Goal: Transaction & Acquisition: Download file/media

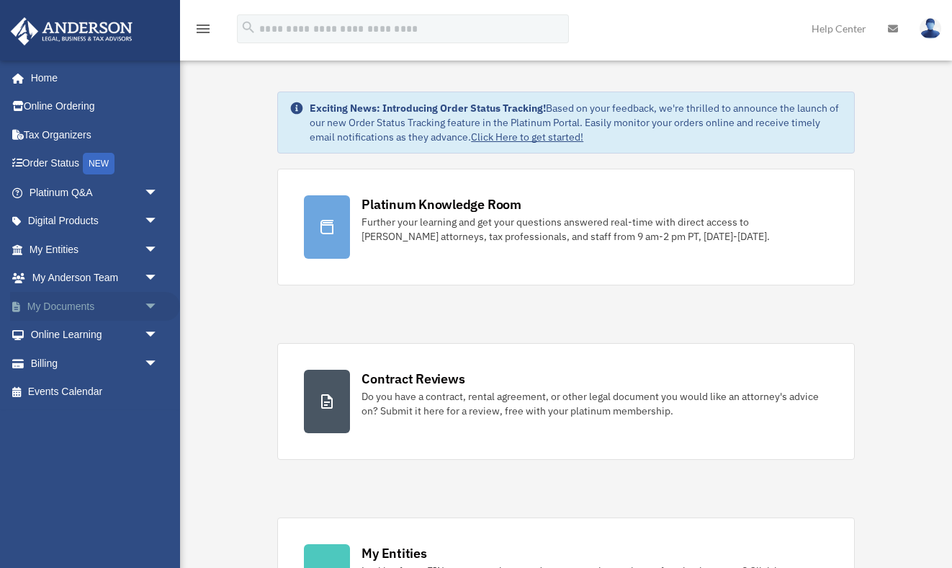
click at [82, 296] on link "My Documents arrow_drop_down" at bounding box center [95, 306] width 170 height 29
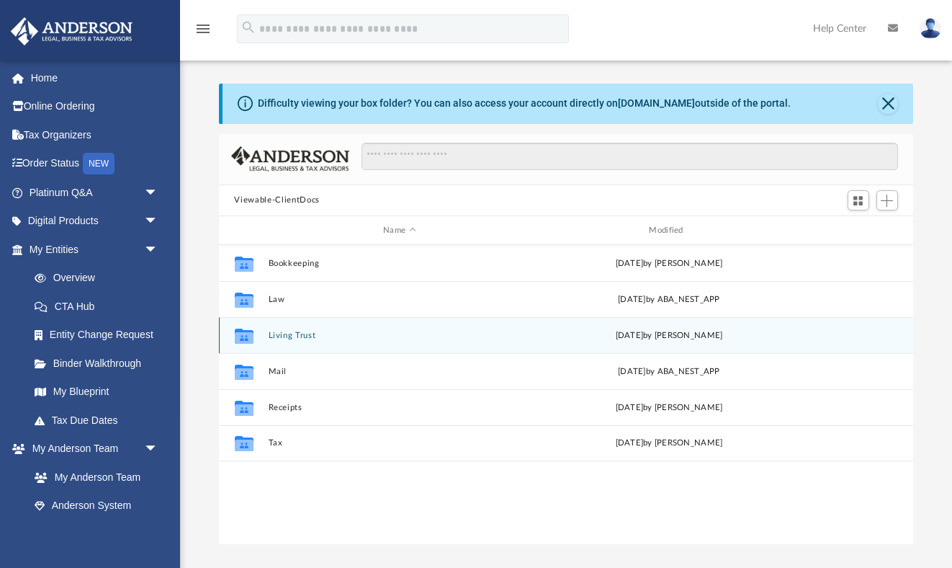
scroll to position [327, 694]
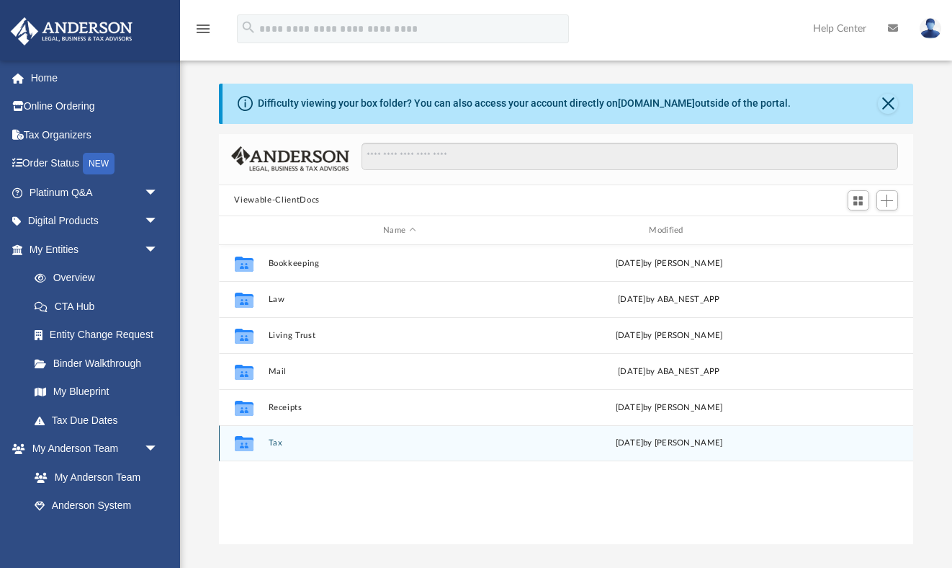
click at [282, 451] on div "Collaborated Folder Tax [DATE] by [PERSON_NAME]" at bounding box center [566, 443] width 695 height 36
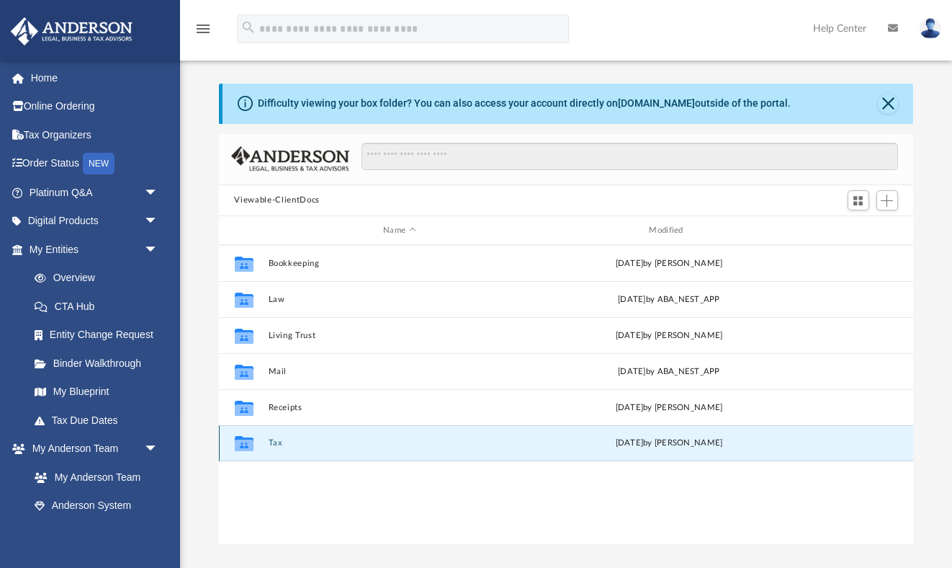
click at [275, 442] on button "Tax" at bounding box center [399, 443] width 263 height 9
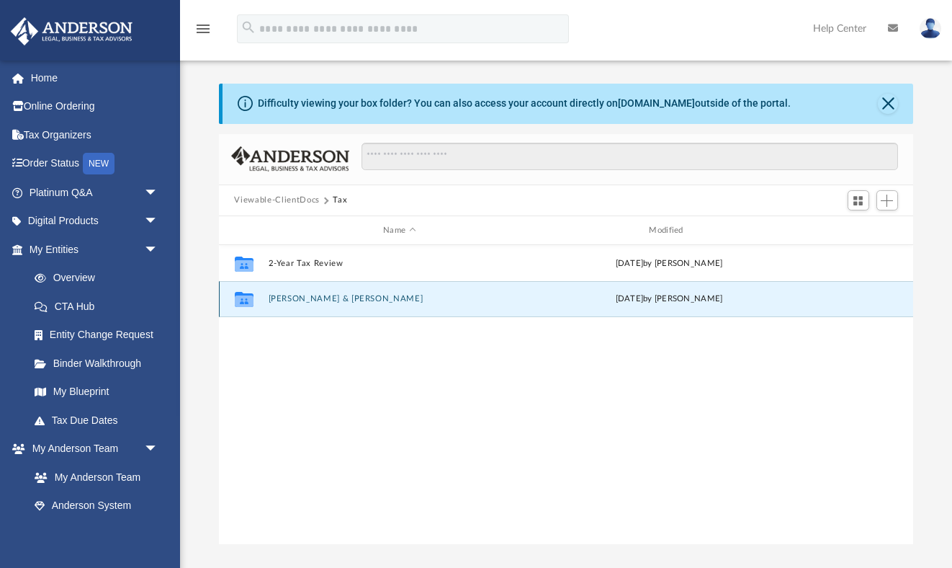
click at [347, 296] on button "[PERSON_NAME] & [PERSON_NAME]" at bounding box center [399, 299] width 263 height 9
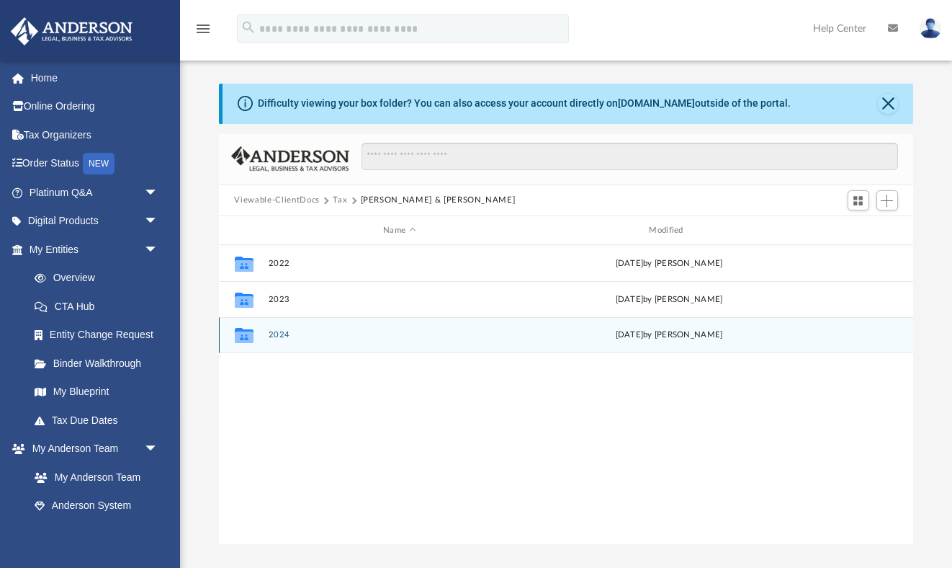
click at [276, 335] on button "2024" at bounding box center [399, 335] width 263 height 9
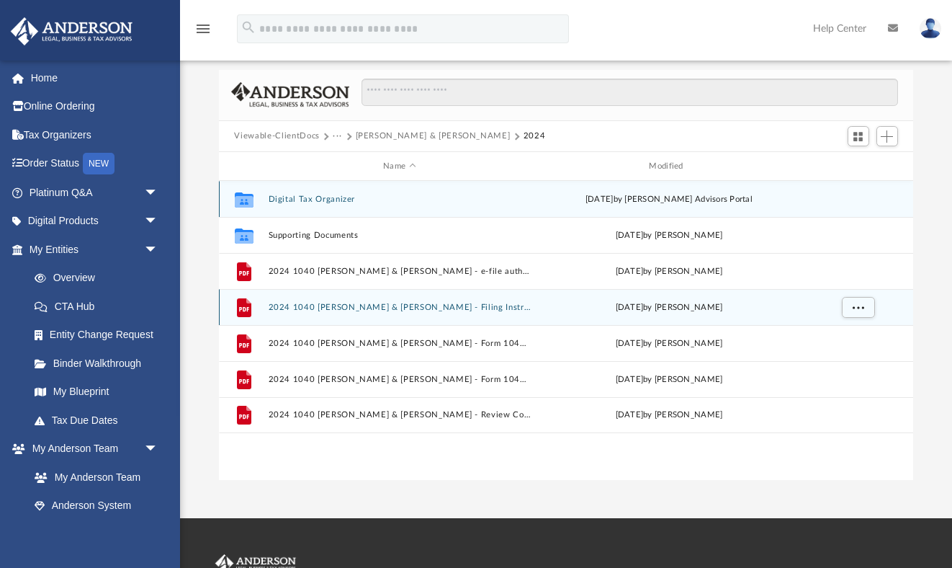
scroll to position [68, 0]
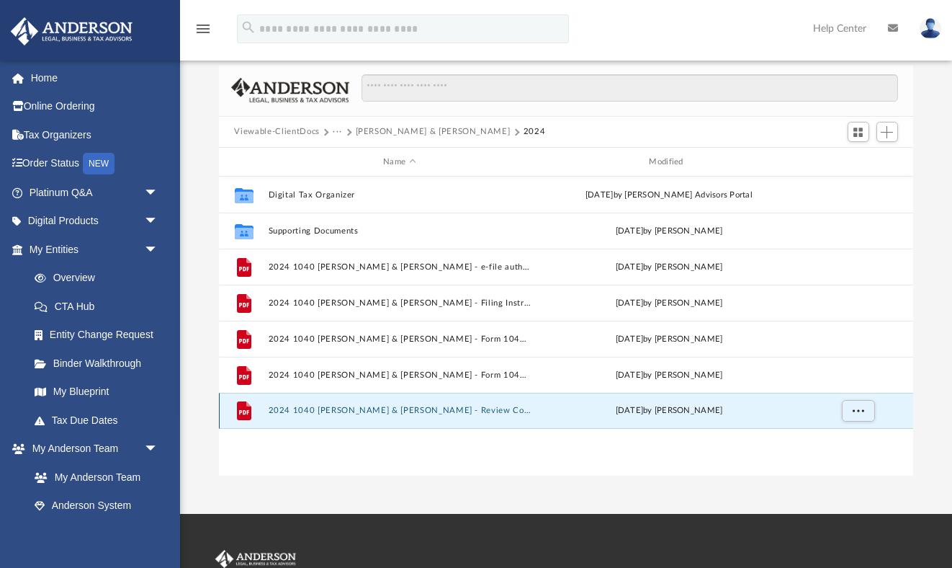
click at [475, 410] on button "2024 1040 [PERSON_NAME] & [PERSON_NAME] - Review Copy.pdf" at bounding box center [399, 410] width 263 height 9
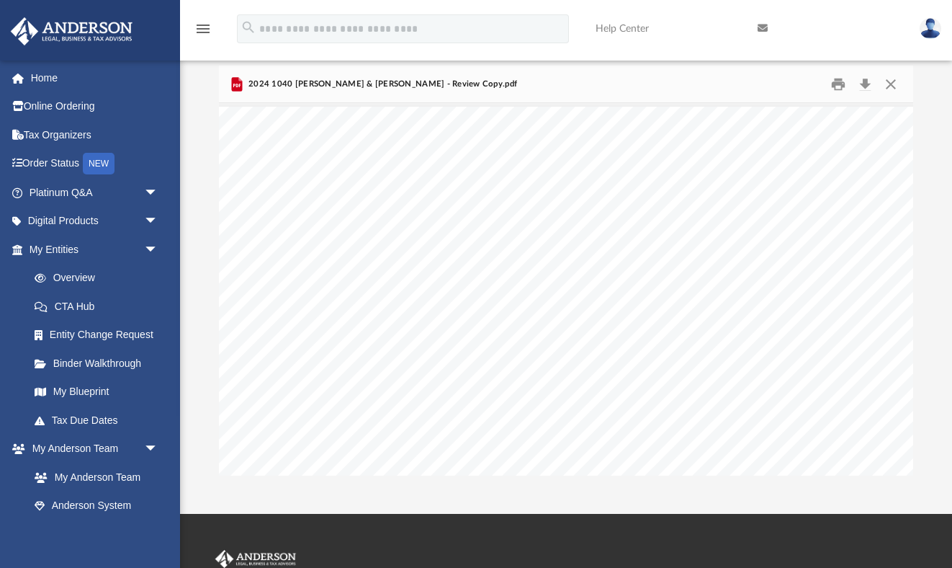
scroll to position [41238, 14]
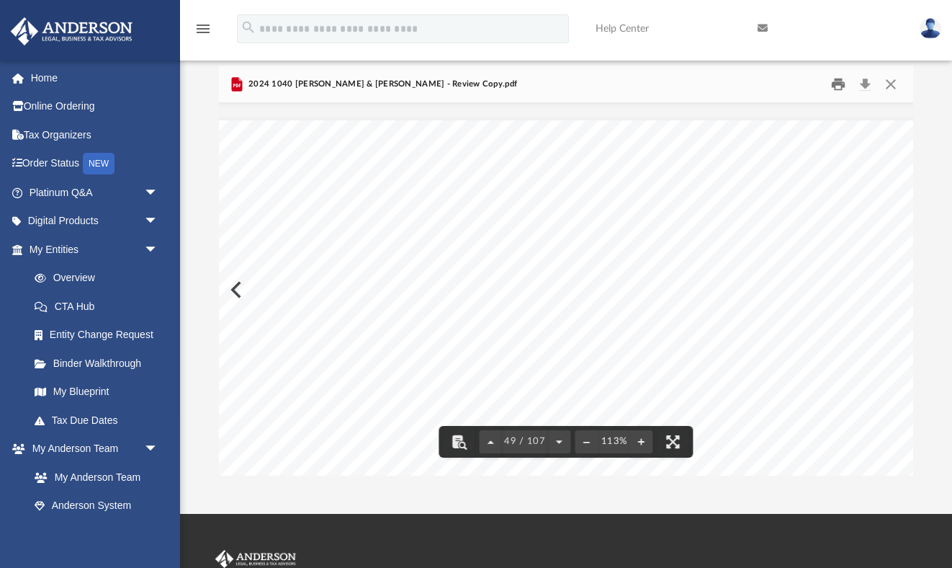
click at [834, 85] on button "Print" at bounding box center [838, 84] width 29 height 22
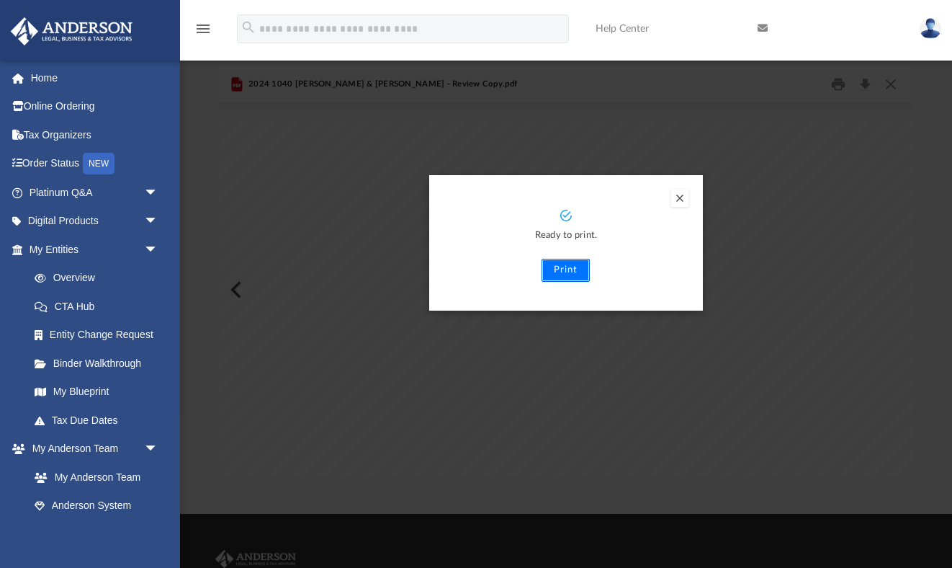
click at [568, 274] on button "Print" at bounding box center [566, 270] width 48 height 23
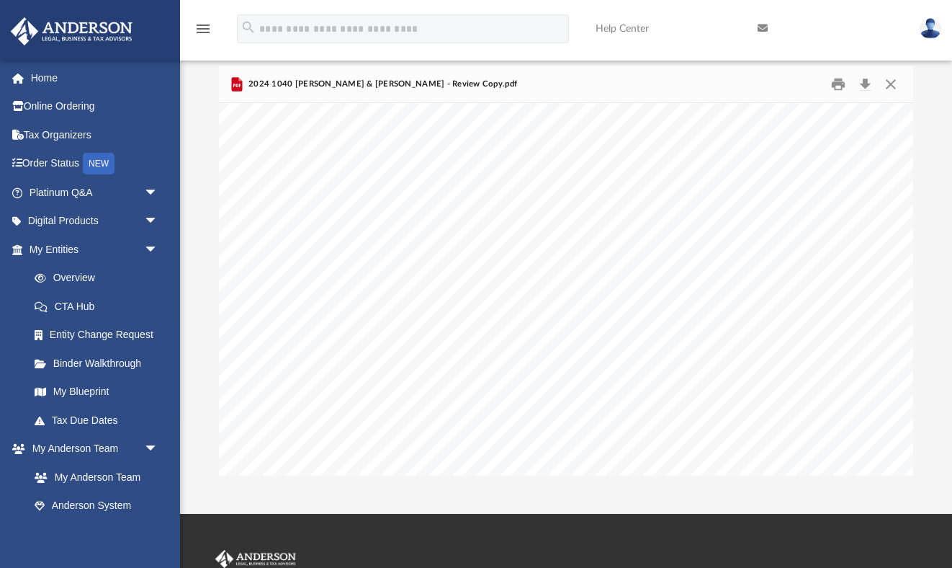
scroll to position [41291, 14]
click at [838, 87] on button "Print" at bounding box center [838, 84] width 29 height 22
